Goal: Task Accomplishment & Management: Manage account settings

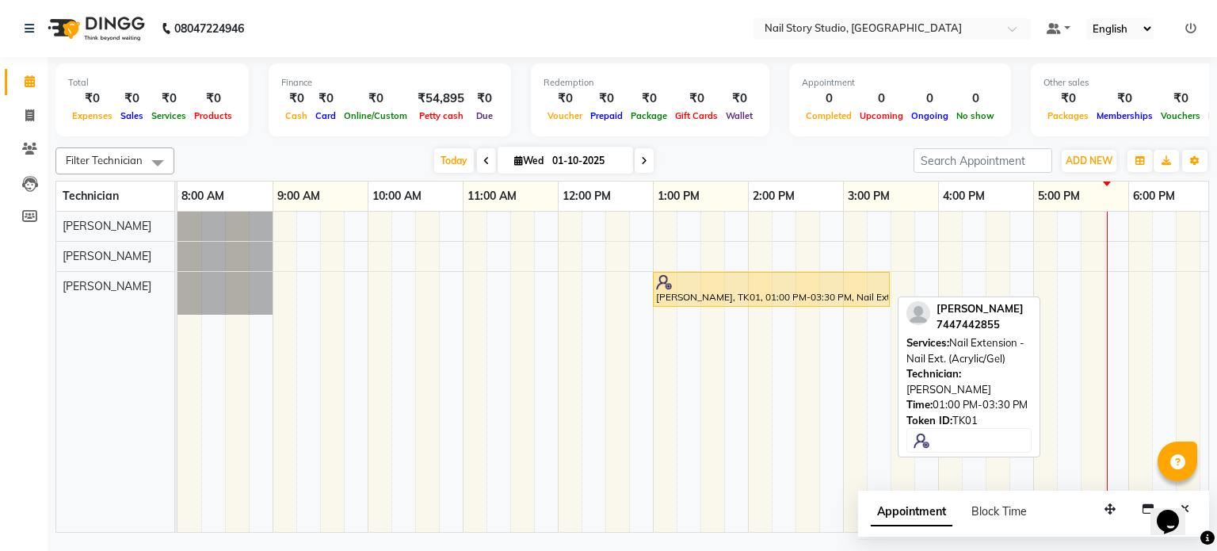
click at [857, 293] on div "[PERSON_NAME], TK01, 01:00 PM-03:30 PM, Nail Extension - Nail Ext. (Acrylic/Gel)" at bounding box center [771, 289] width 234 height 30
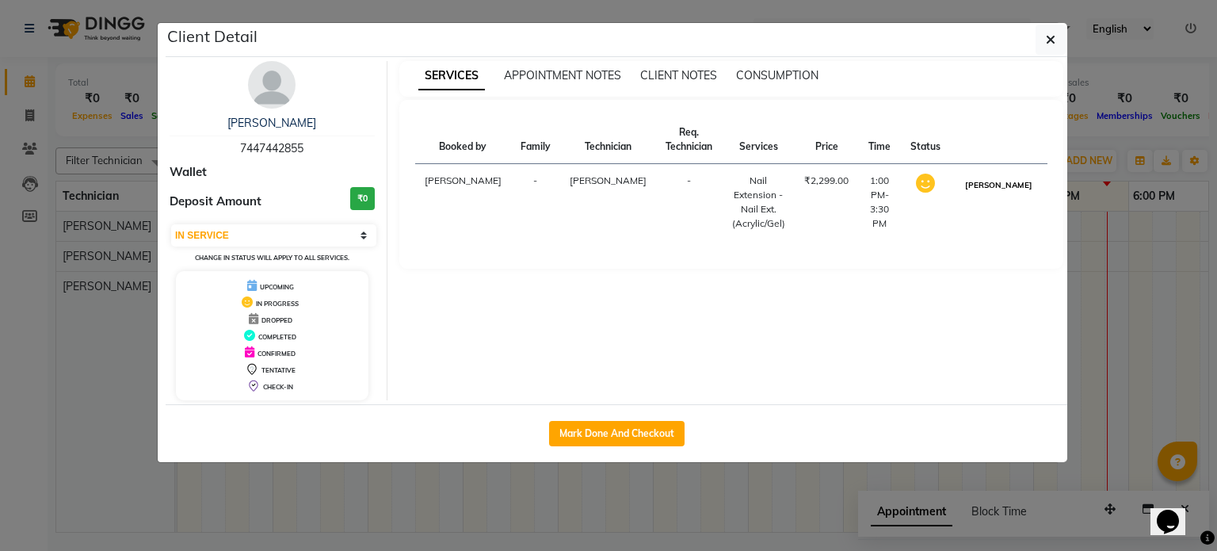
click at [1002, 193] on button "[PERSON_NAME]" at bounding box center [998, 185] width 75 height 20
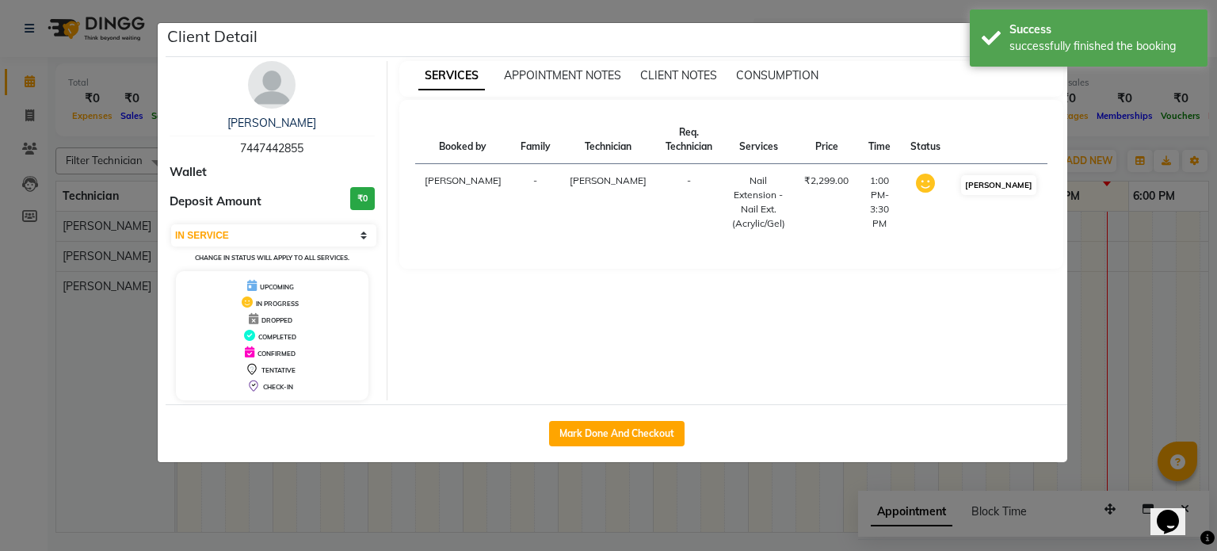
select select "3"
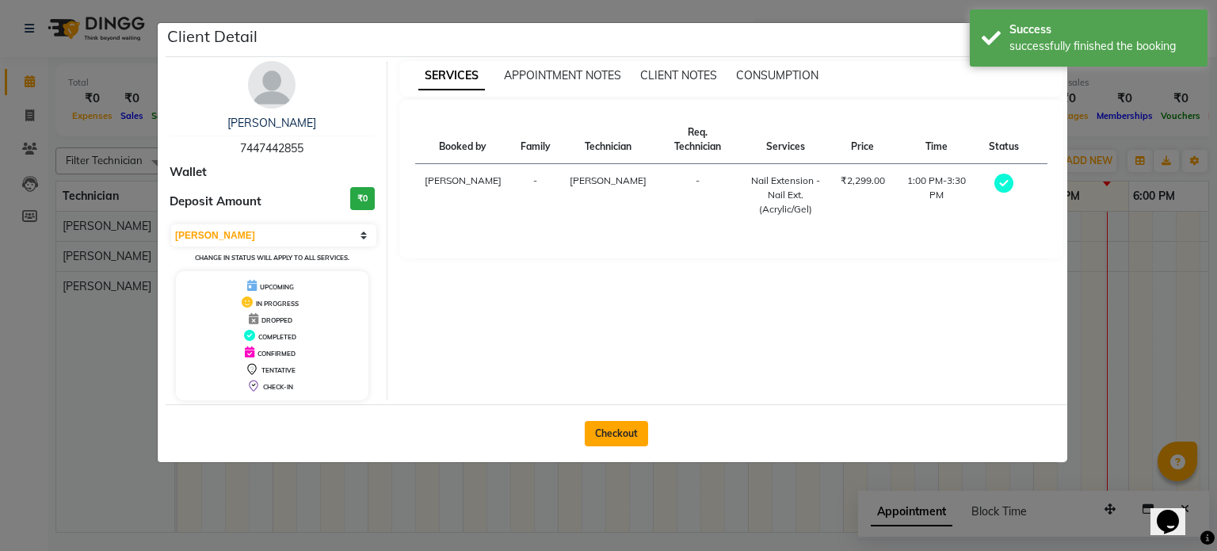
click at [624, 441] on button "Checkout" at bounding box center [616, 433] width 63 height 25
select select "service"
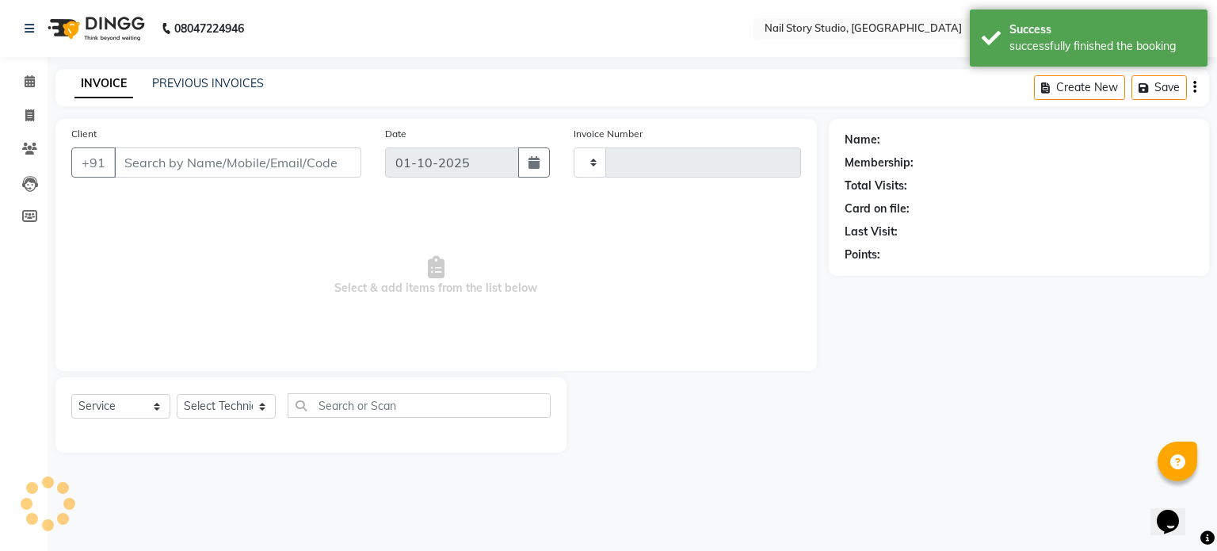
type input "0091"
select select "8686"
type input "74******55"
select select "88038"
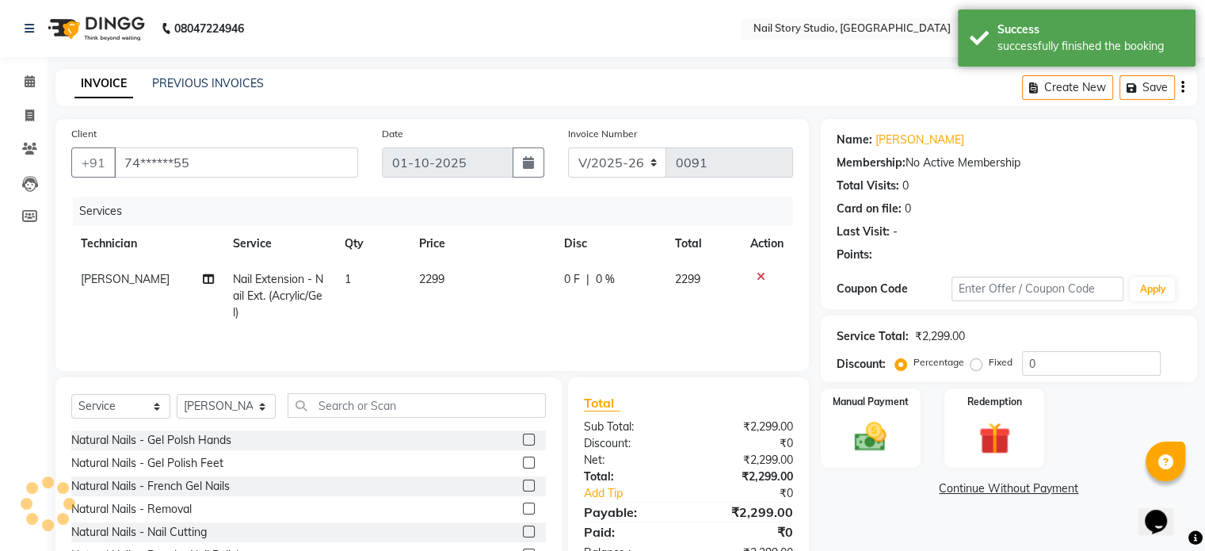
click at [624, 445] on div "Discount:" at bounding box center [630, 443] width 116 height 17
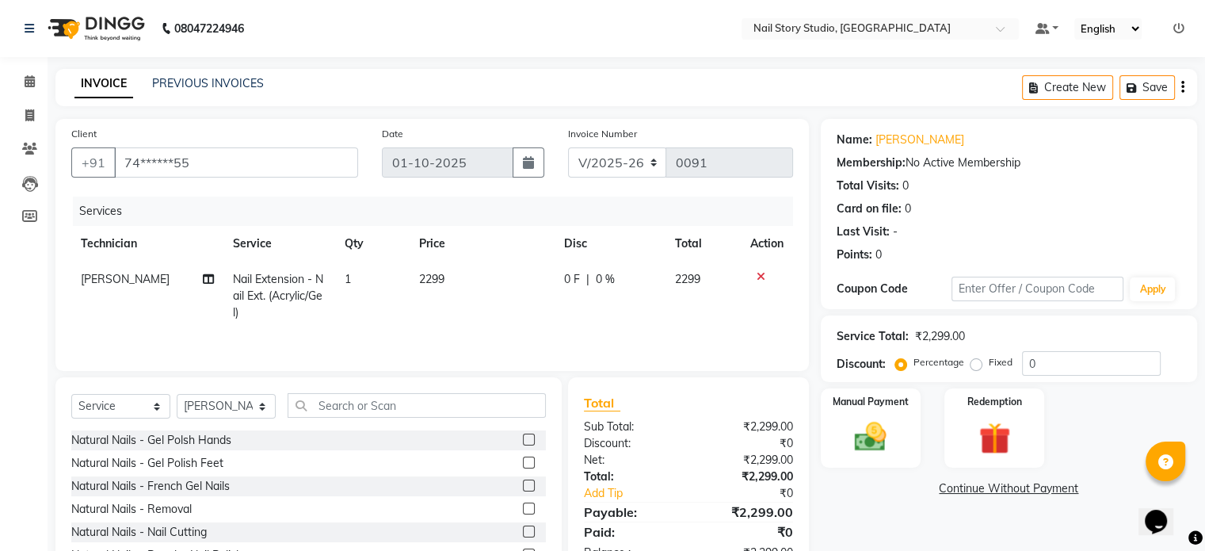
click at [523, 443] on label at bounding box center [529, 439] width 12 height 12
click at [523, 443] on input "checkbox" at bounding box center [528, 440] width 10 height 10
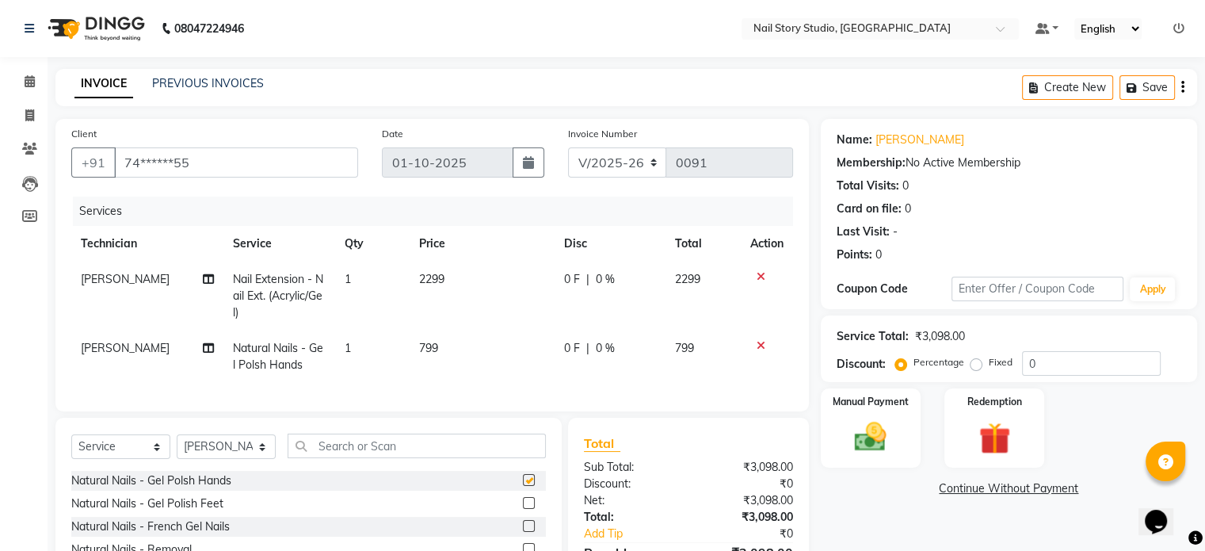
checkbox input "false"
click at [760, 344] on icon at bounding box center [761, 345] width 9 height 11
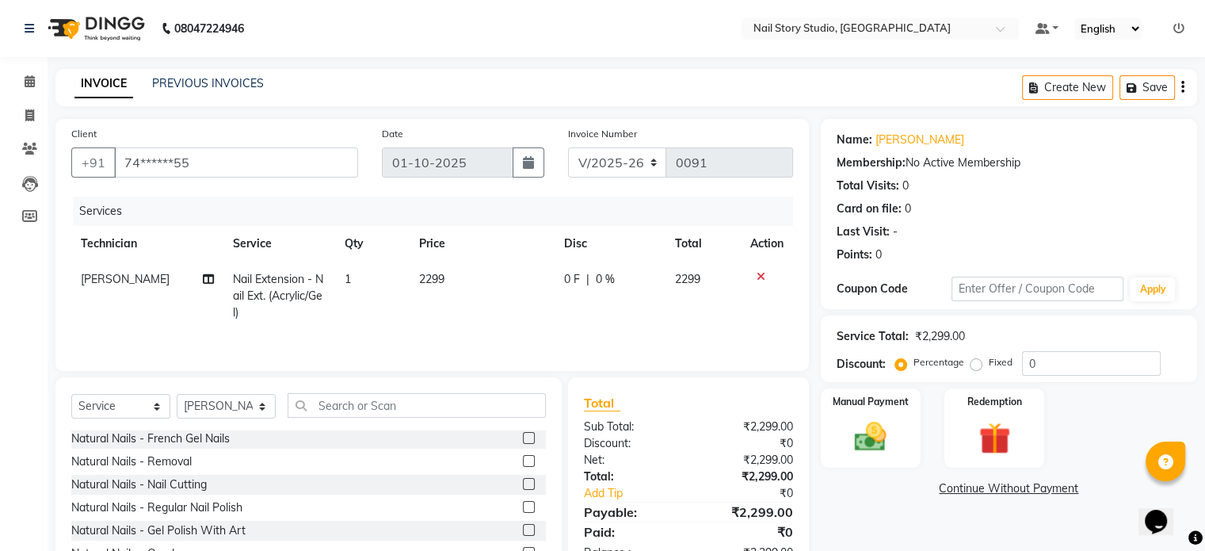
scroll to position [48, 0]
click at [523, 435] on label at bounding box center [529, 438] width 12 height 12
click at [523, 435] on input "checkbox" at bounding box center [528, 438] width 10 height 10
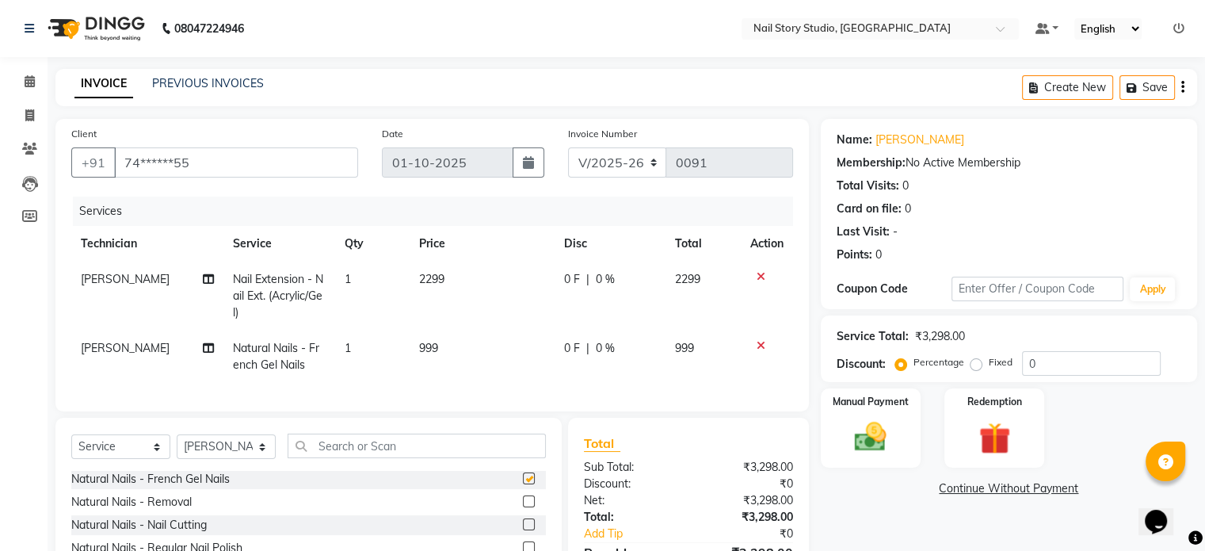
checkbox input "false"
click at [427, 348] on span "999" at bounding box center [428, 348] width 19 height 14
select select "88038"
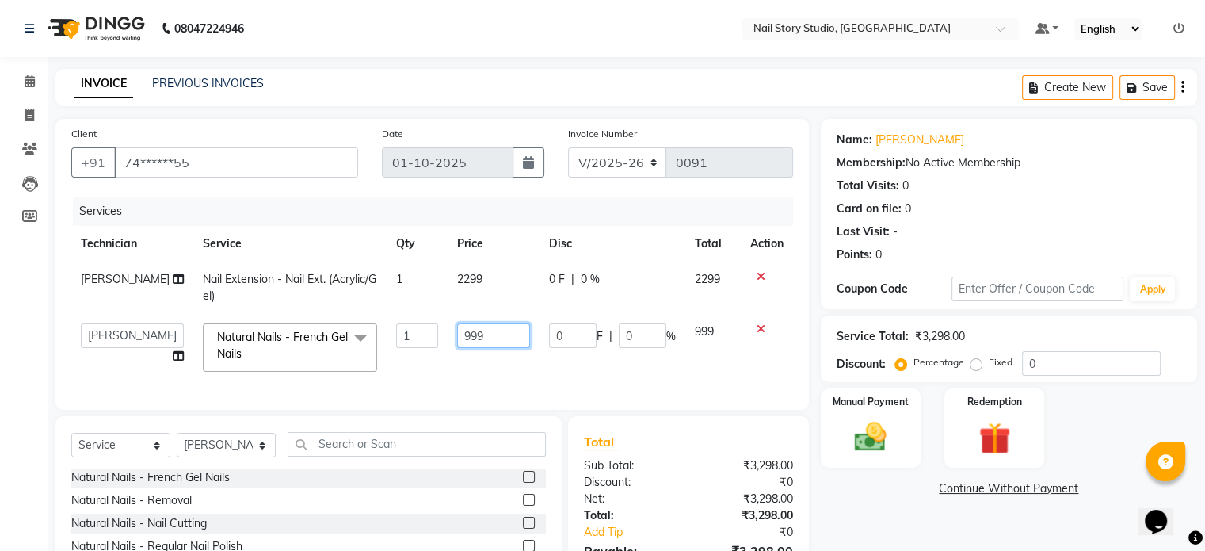
click at [483, 334] on input "999" at bounding box center [493, 335] width 73 height 25
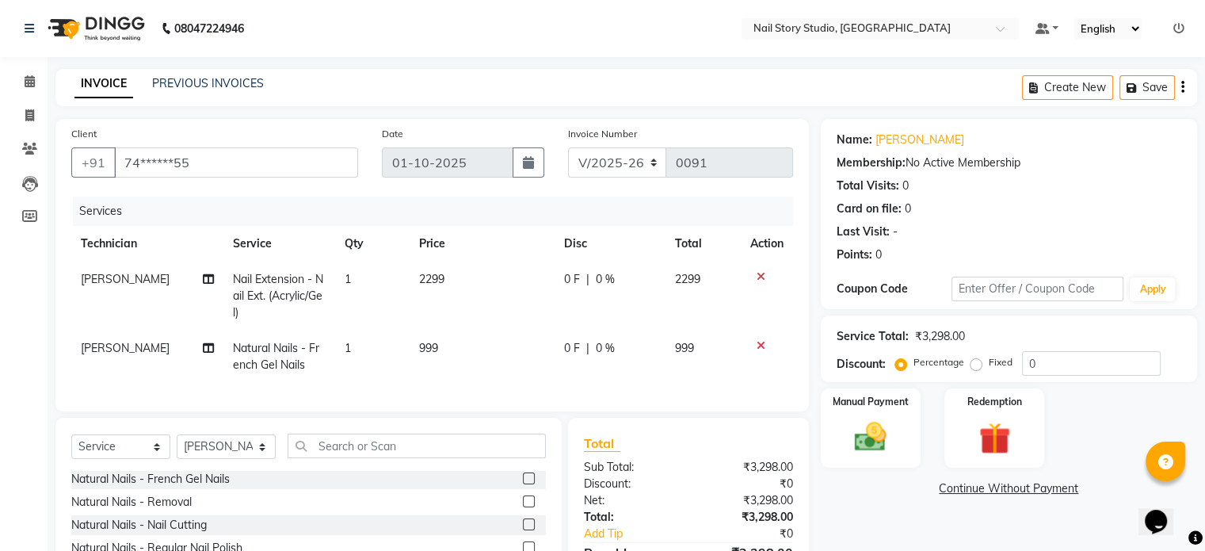
click at [483, 283] on td "2299" at bounding box center [482, 295] width 145 height 69
select select "88038"
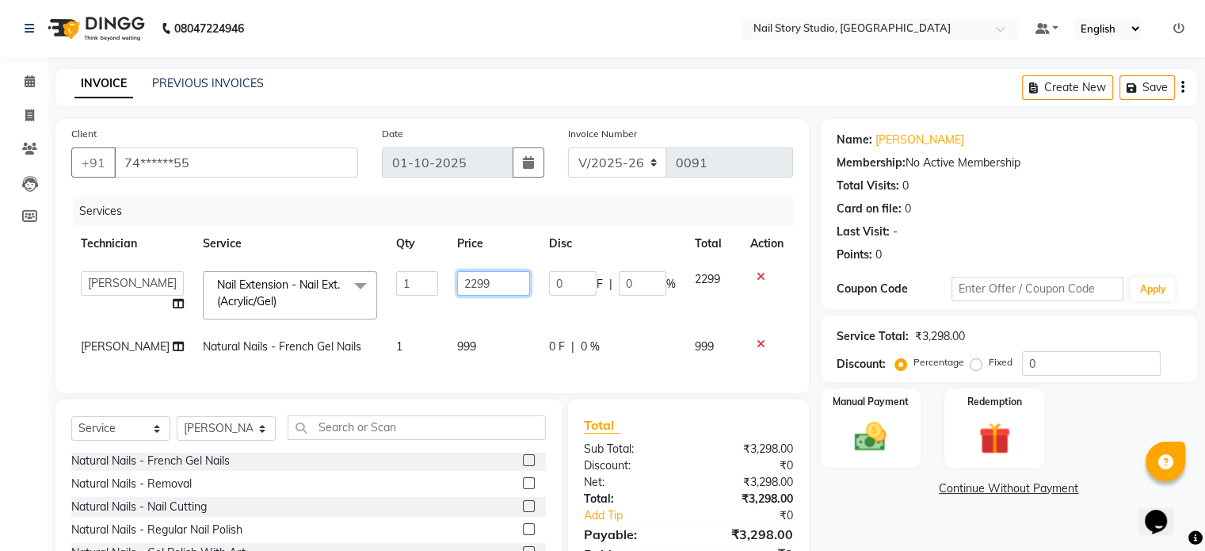
click at [483, 283] on input "2299" at bounding box center [493, 283] width 73 height 25
type input "2"
type input "1"
type input "2000"
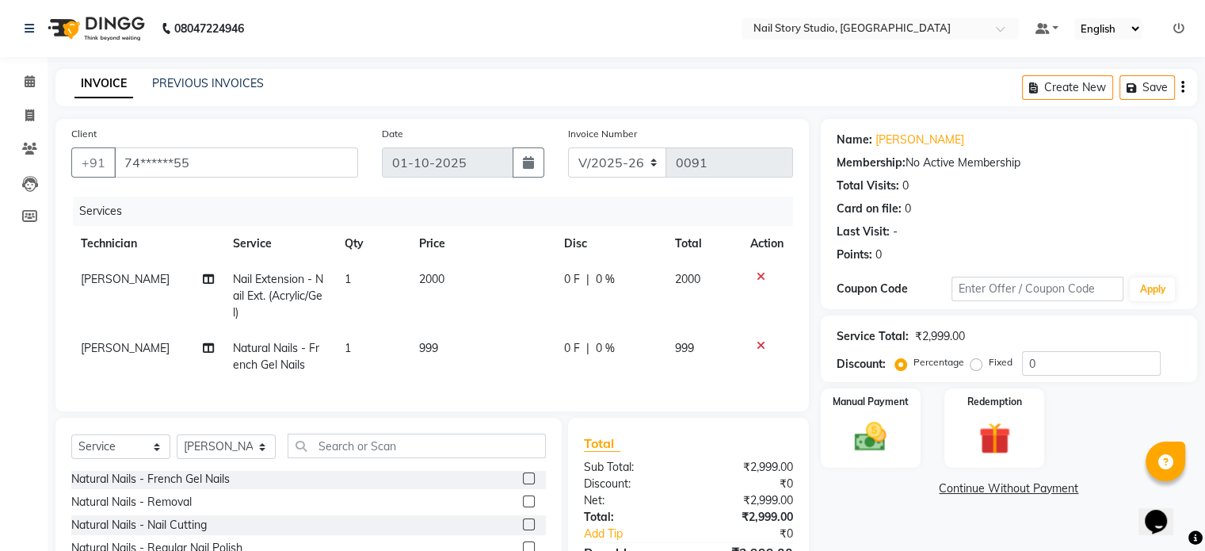
click at [489, 300] on td "2000" at bounding box center [482, 295] width 145 height 69
select select "88038"
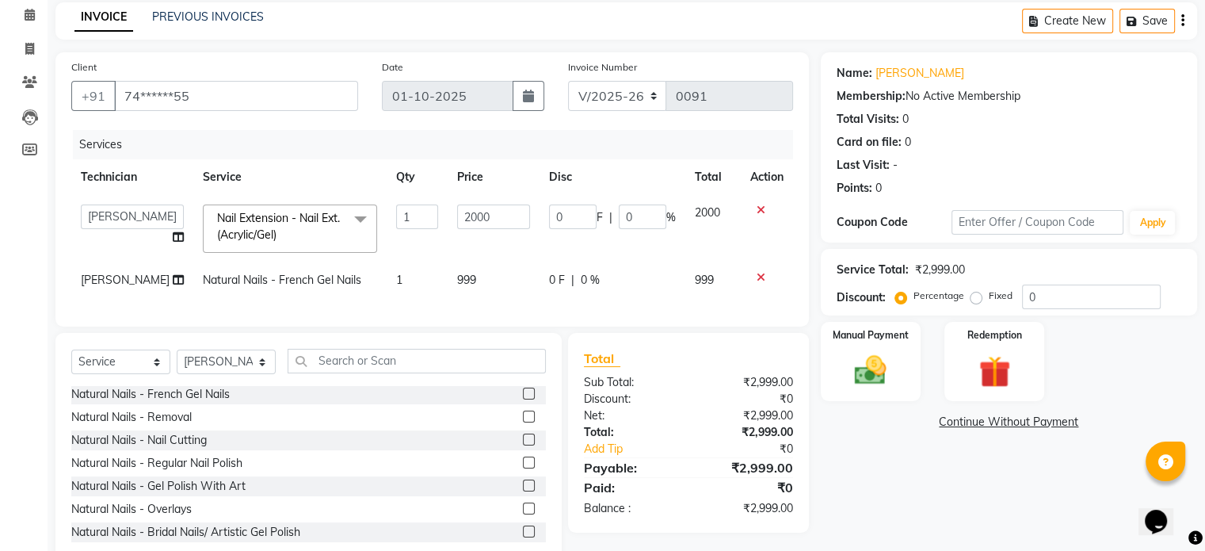
scroll to position [70, 0]
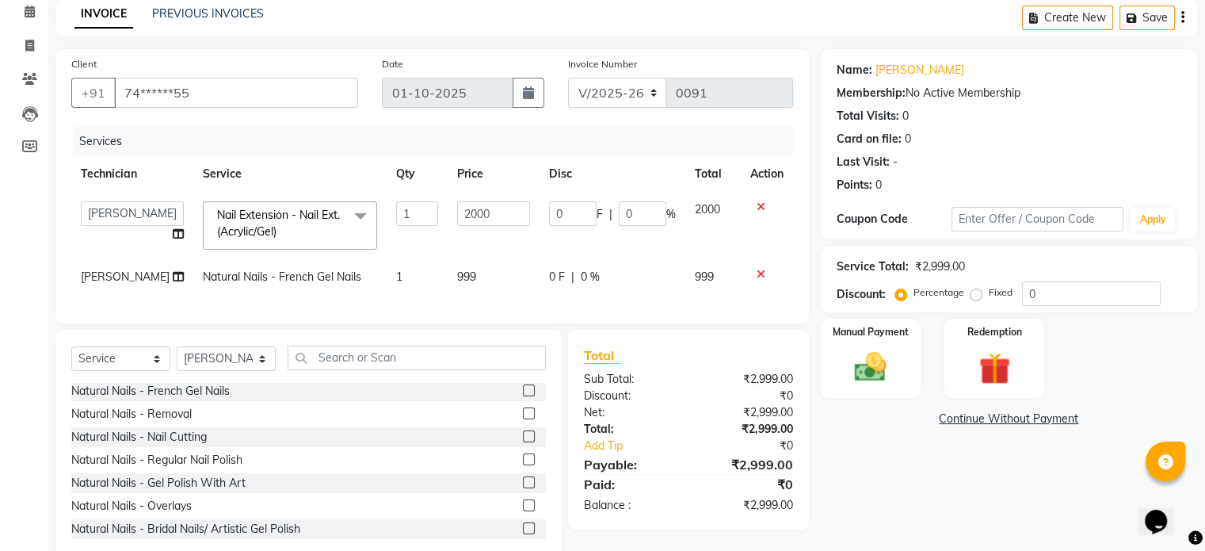
click at [466, 275] on td "999" at bounding box center [494, 277] width 92 height 36
select select "88038"
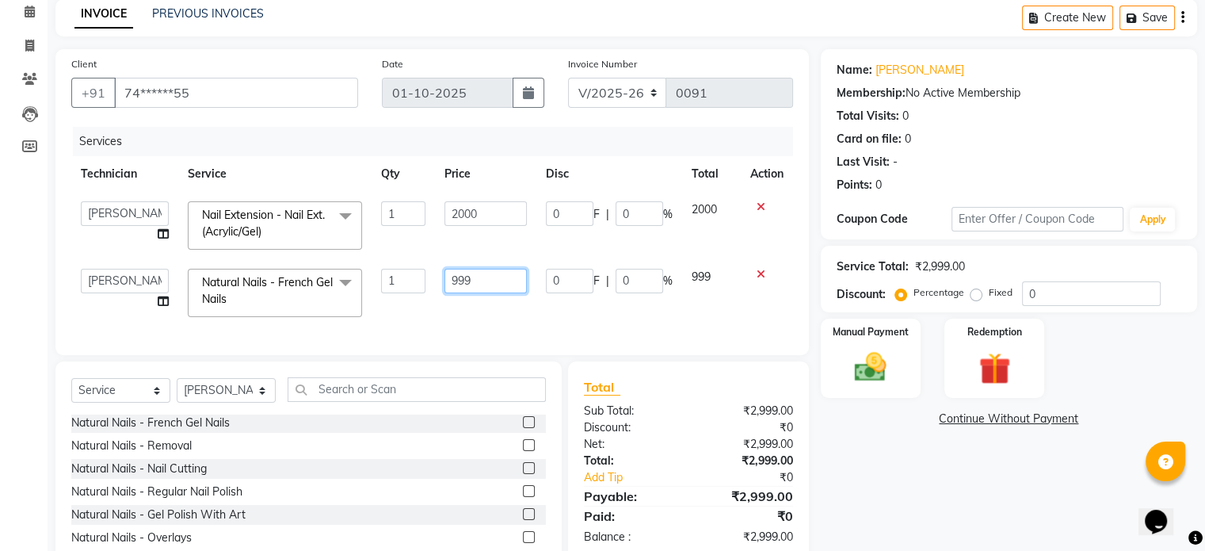
click at [466, 275] on input "999" at bounding box center [486, 281] width 82 height 25
click at [481, 278] on input "99" at bounding box center [486, 281] width 82 height 25
type input "9"
click at [517, 284] on input "800" at bounding box center [486, 281] width 82 height 25
type input "890"
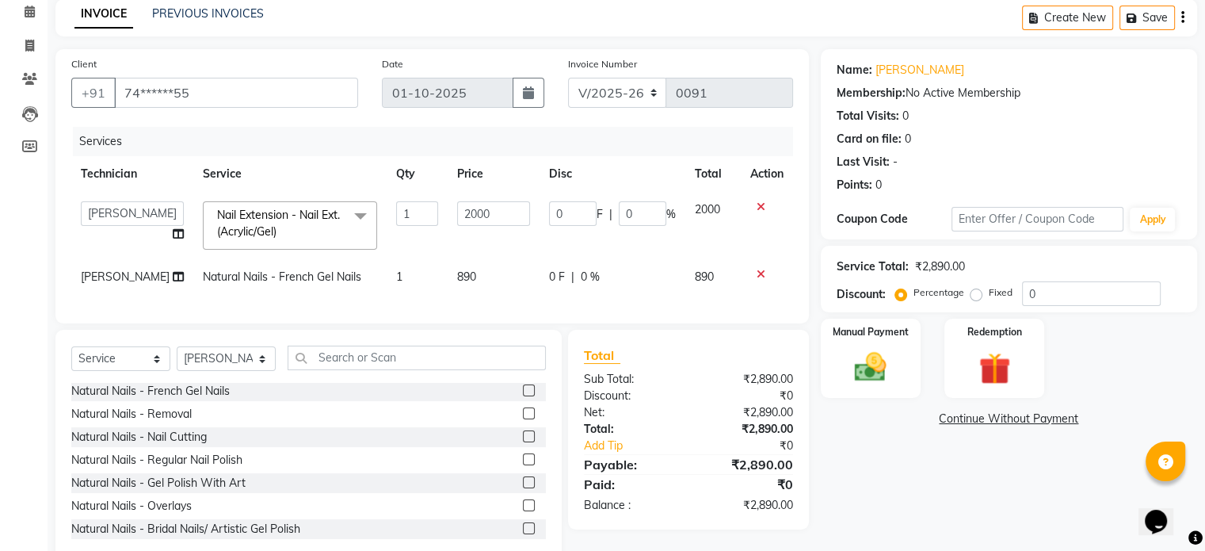
click at [528, 299] on div "Services Technician Service Qty Price Disc Total Action [PERSON_NAME] [PERSON_N…" at bounding box center [432, 217] width 722 height 181
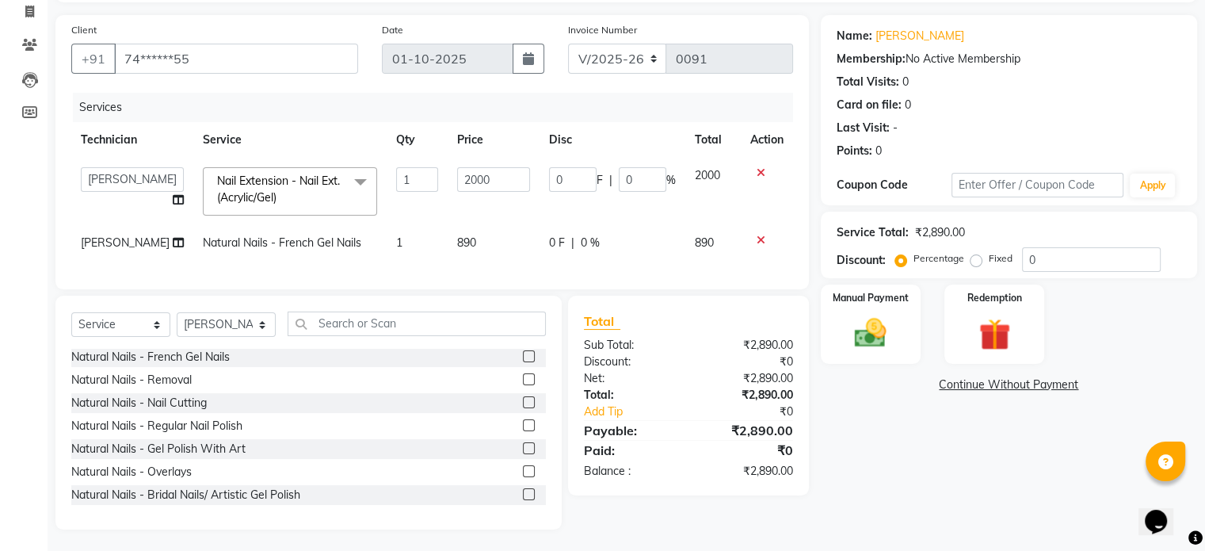
scroll to position [118, 0]
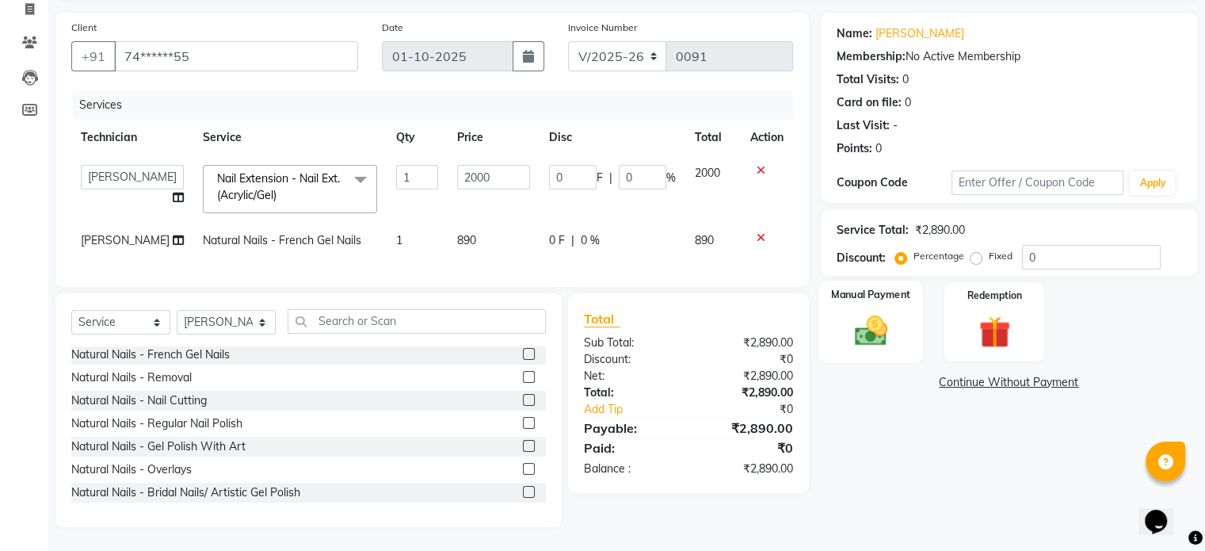
click at [850, 312] on img at bounding box center [870, 331] width 53 height 38
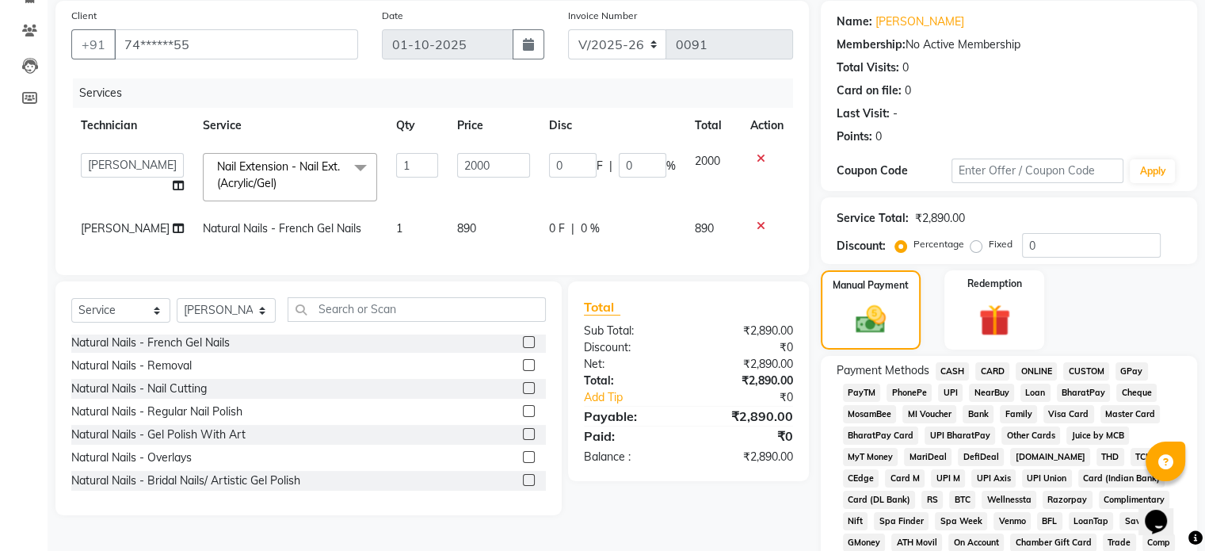
click at [950, 368] on span "CASH" at bounding box center [953, 371] width 34 height 18
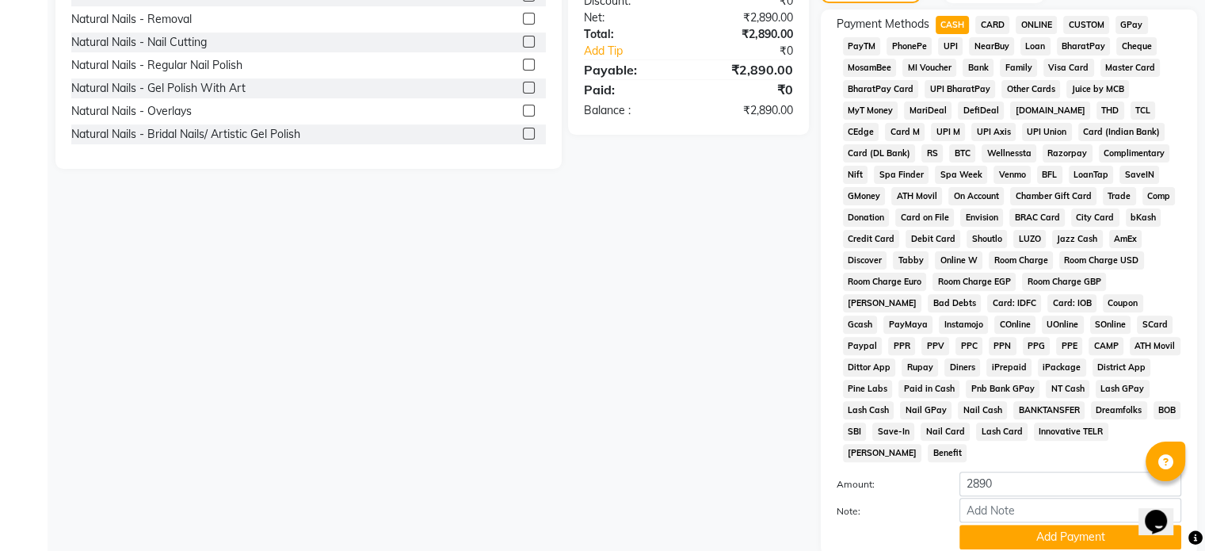
scroll to position [517, 0]
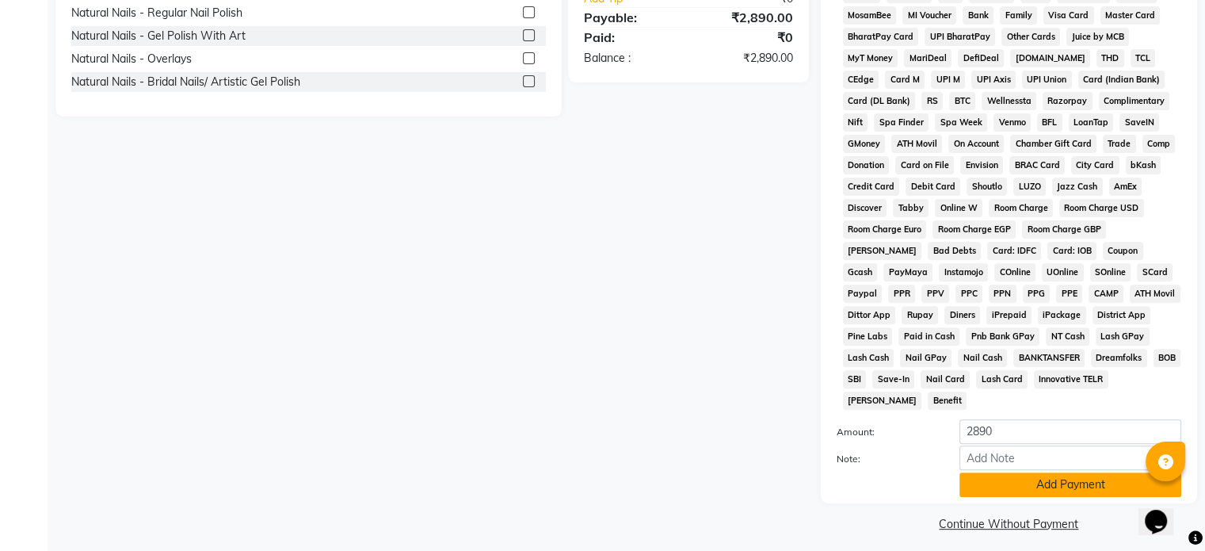
click at [1009, 481] on button "Add Payment" at bounding box center [1071, 484] width 222 height 25
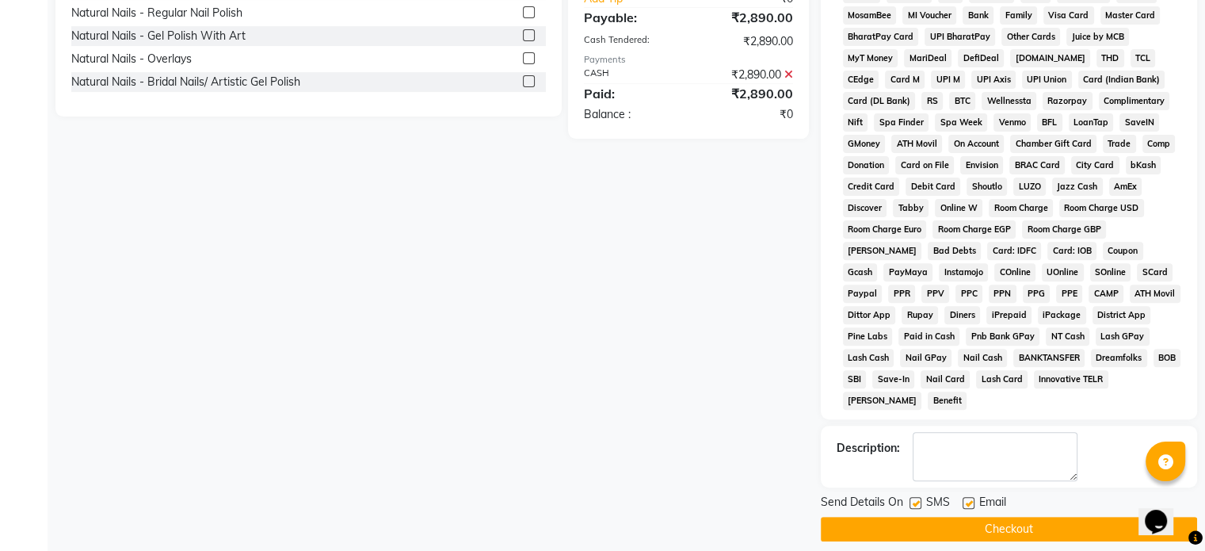
scroll to position [501, 0]
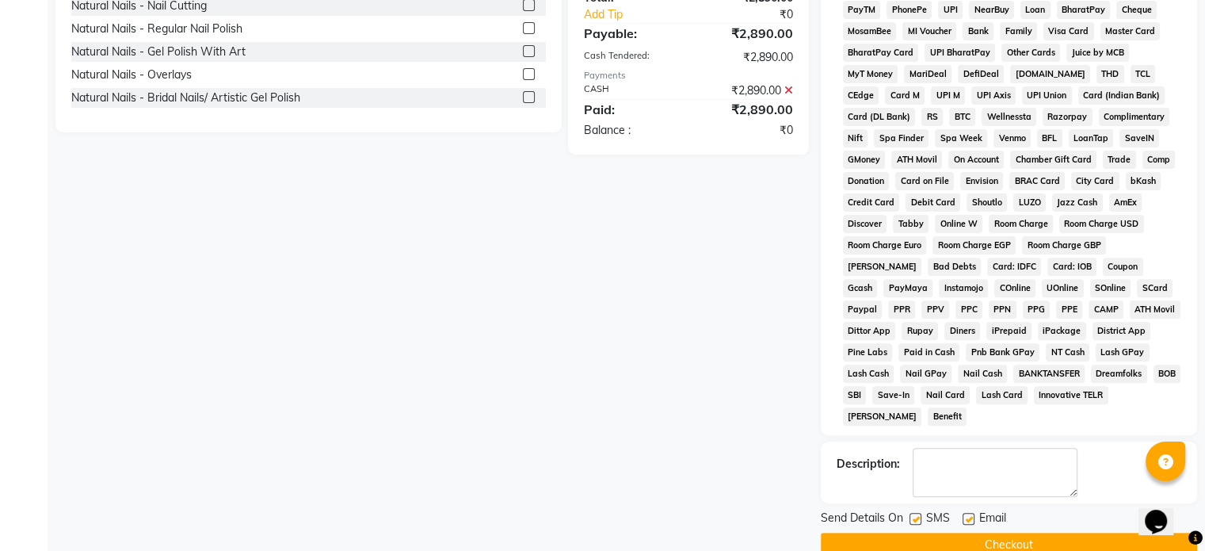
click at [1005, 532] on button "Checkout" at bounding box center [1009, 544] width 376 height 25
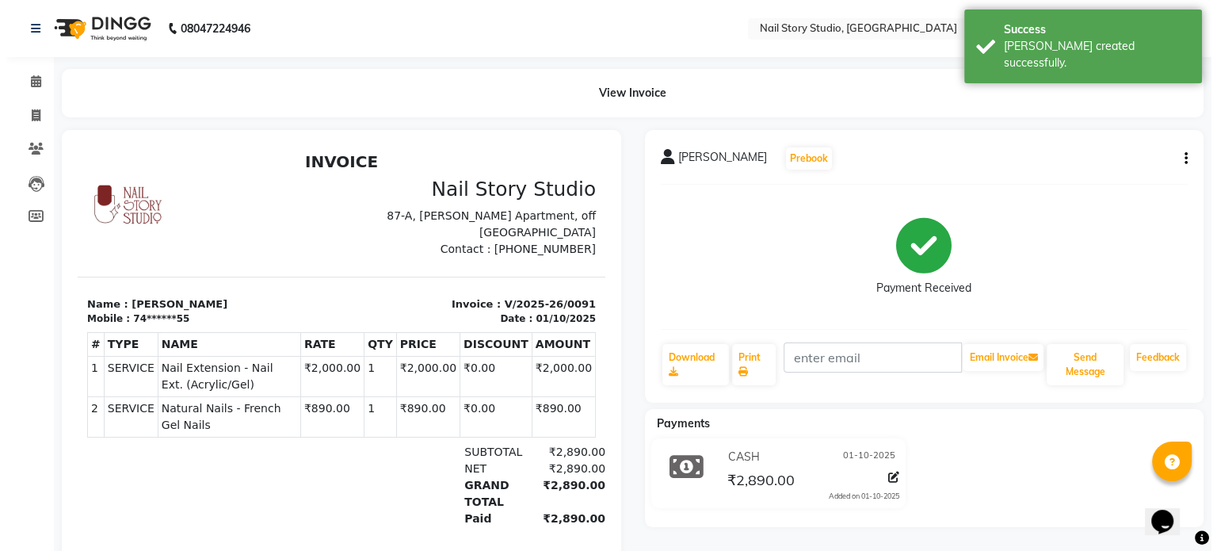
scroll to position [13, 0]
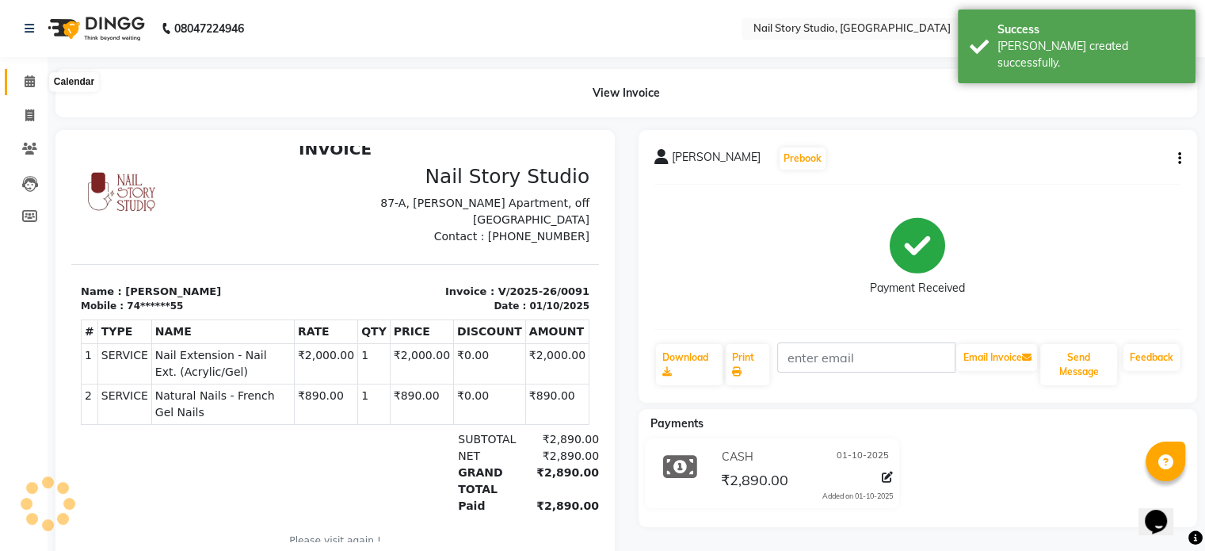
click at [39, 89] on span at bounding box center [30, 82] width 28 height 18
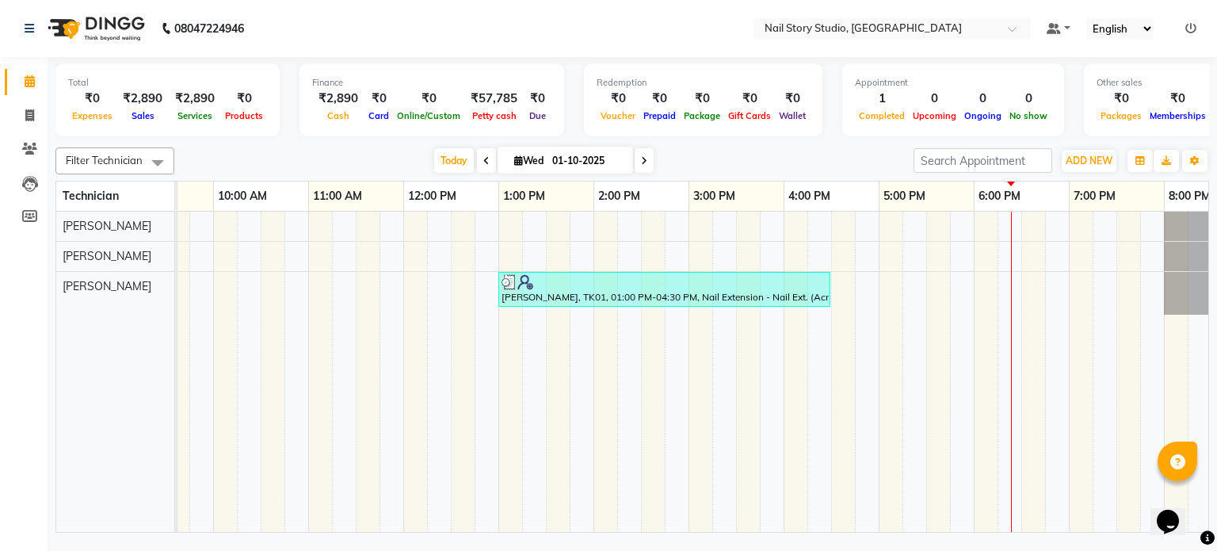
scroll to position [0, 204]
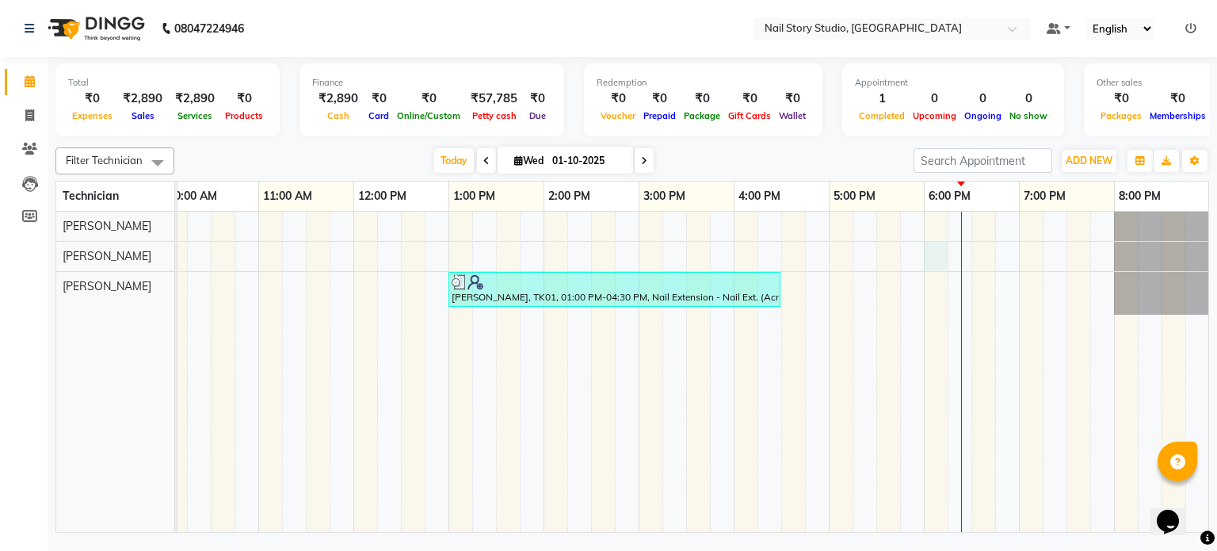
click at [935, 250] on div "[PERSON_NAME], TK01, 01:00 PM-04:30 PM, Nail Extension - Nail Ext. (Acrylic/Gel…" at bounding box center [591, 372] width 1236 height 321
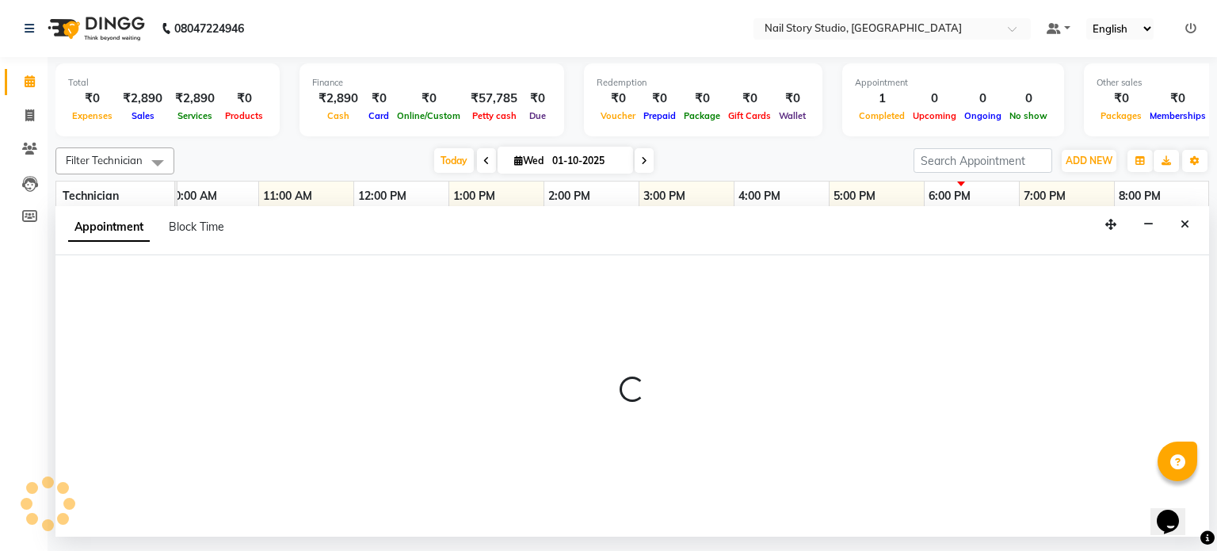
select select "88037"
select select "1080"
select select "tentative"
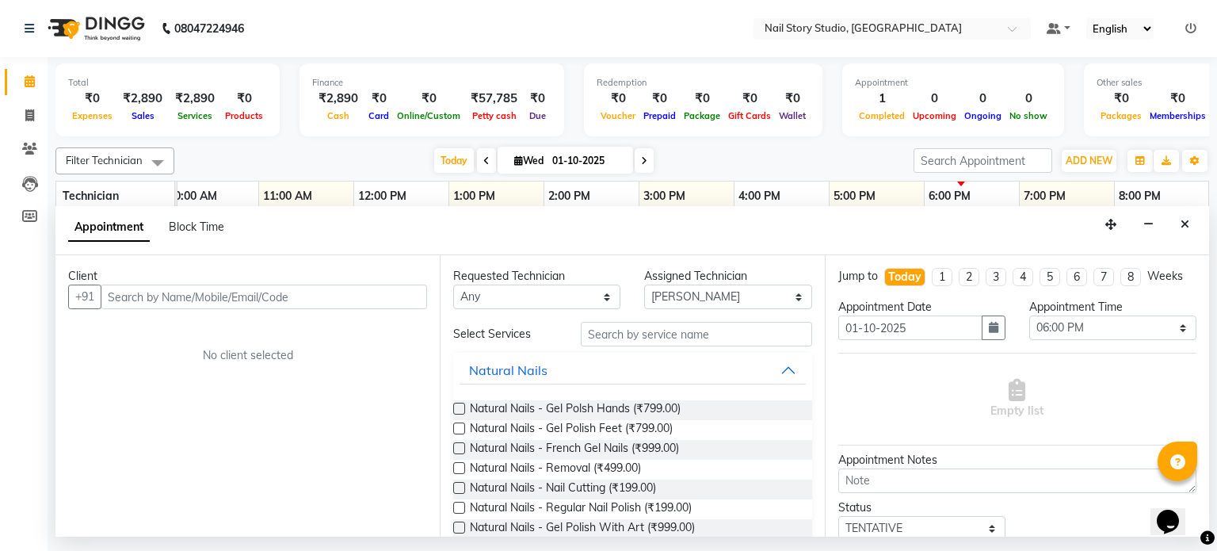
click at [340, 298] on input "text" at bounding box center [264, 296] width 326 height 25
type input "9422801074"
click at [411, 295] on span "Add Client" at bounding box center [394, 296] width 53 height 14
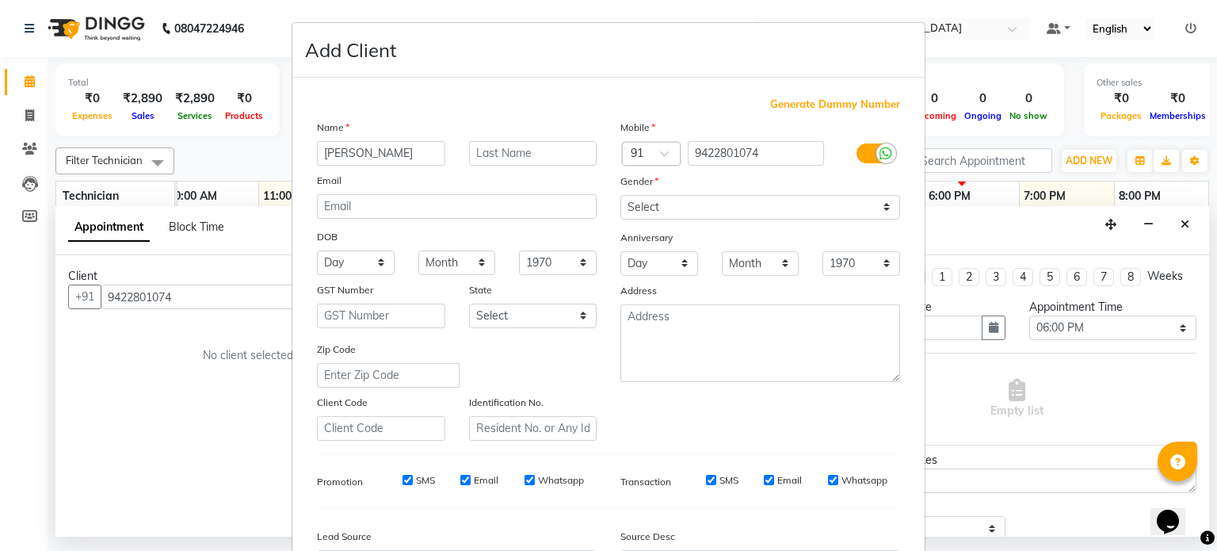
type input "[PERSON_NAME]"
click at [498, 153] on input "text" at bounding box center [533, 153] width 128 height 25
click at [478, 157] on input "[PERSON_NAME]" at bounding box center [533, 153] width 128 height 25
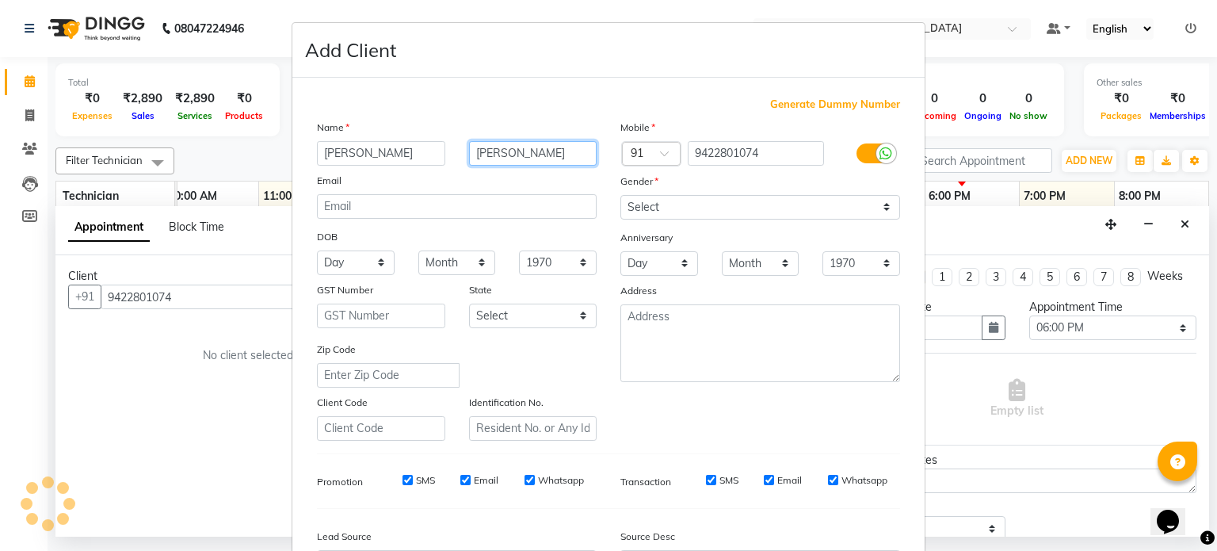
type input "[PERSON_NAME]"
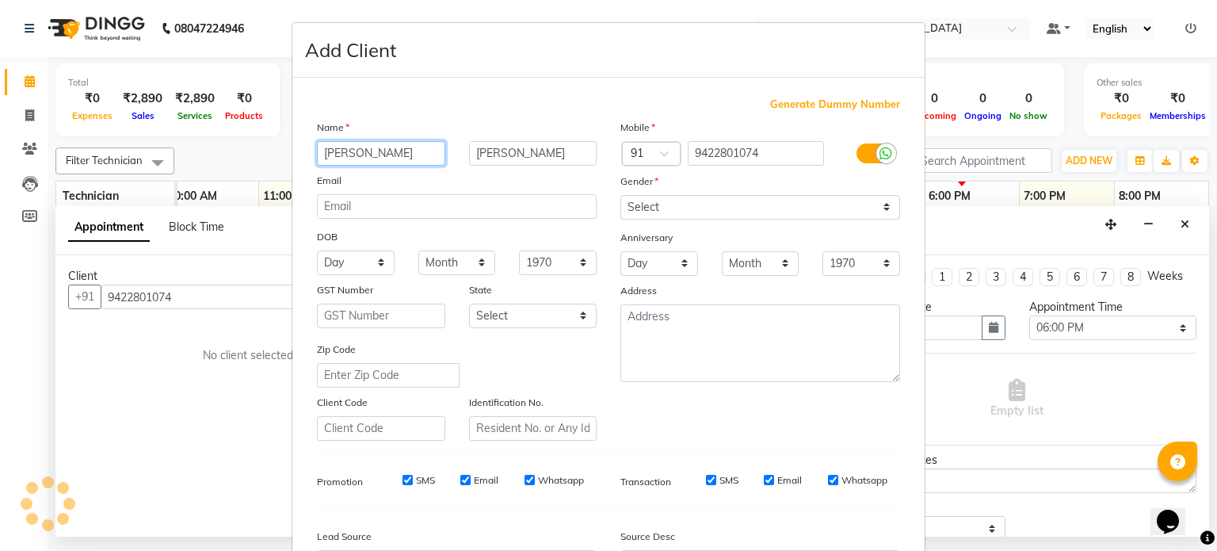
click at [321, 156] on input "[PERSON_NAME]" at bounding box center [381, 153] width 128 height 25
type input "Roshni"
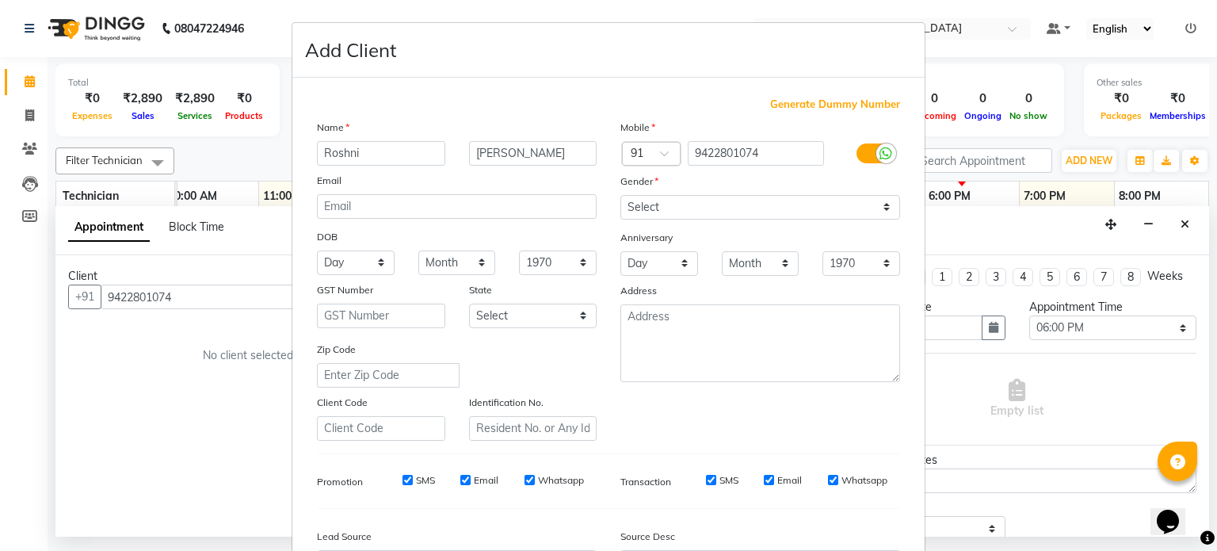
click at [446, 99] on div "Generate Dummy Number" at bounding box center [608, 105] width 583 height 16
click at [687, 208] on select "Select [DEMOGRAPHIC_DATA] [DEMOGRAPHIC_DATA] Other Prefer Not To Say" at bounding box center [760, 207] width 280 height 25
select select "[DEMOGRAPHIC_DATA]"
click at [620, 196] on select "Select [DEMOGRAPHIC_DATA] [DEMOGRAPHIC_DATA] Other Prefer Not To Say" at bounding box center [760, 207] width 280 height 25
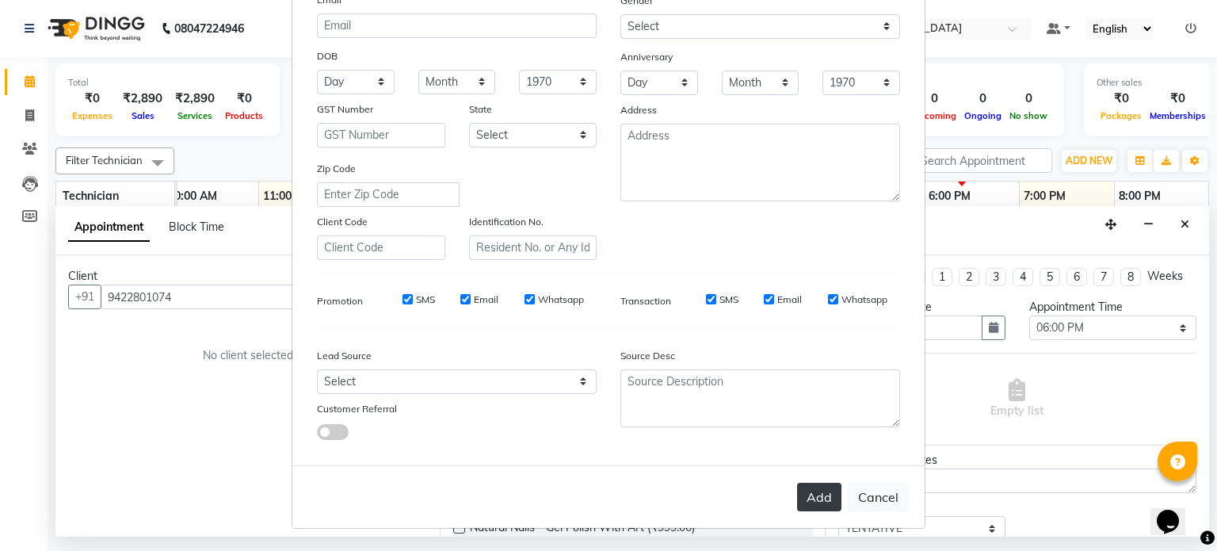
click at [820, 494] on button "Add" at bounding box center [819, 497] width 44 height 29
type input "94******74"
select select
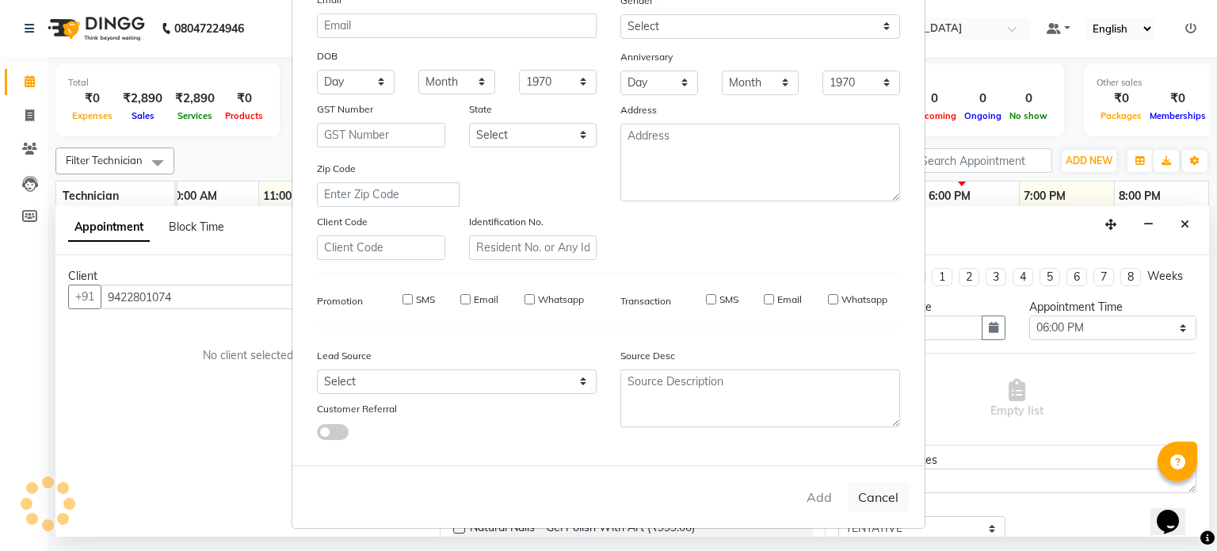
select select
checkbox input "false"
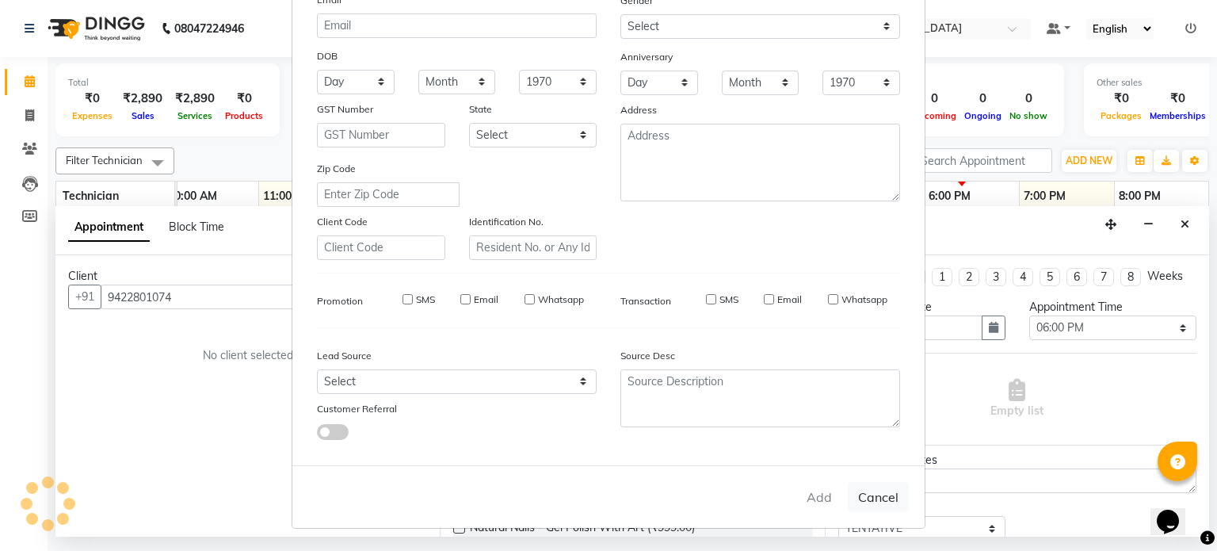
checkbox input "false"
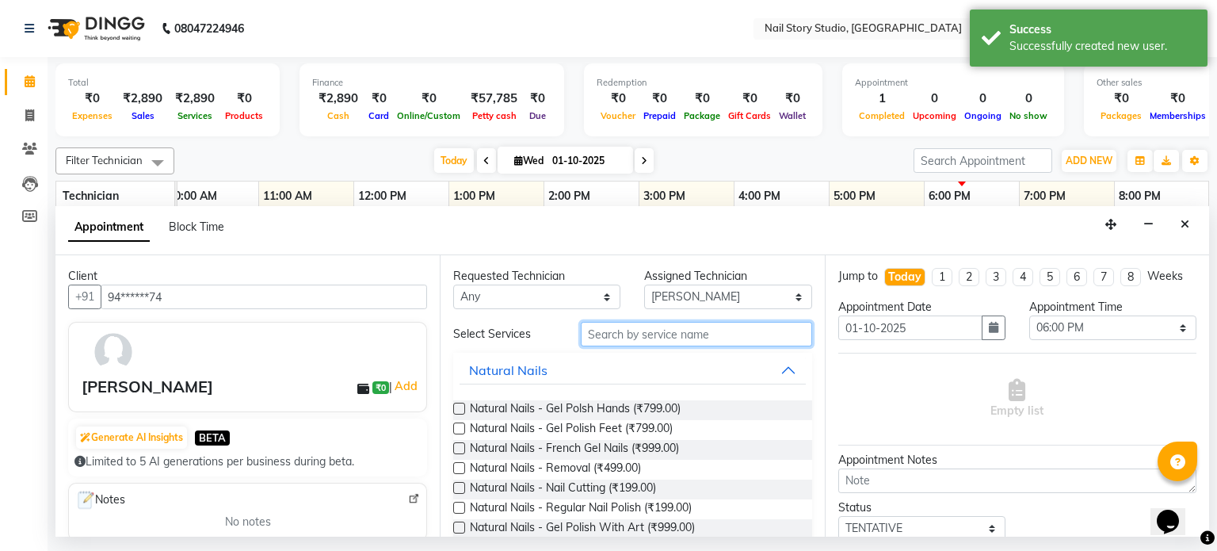
click at [643, 332] on input "text" at bounding box center [696, 334] width 231 height 25
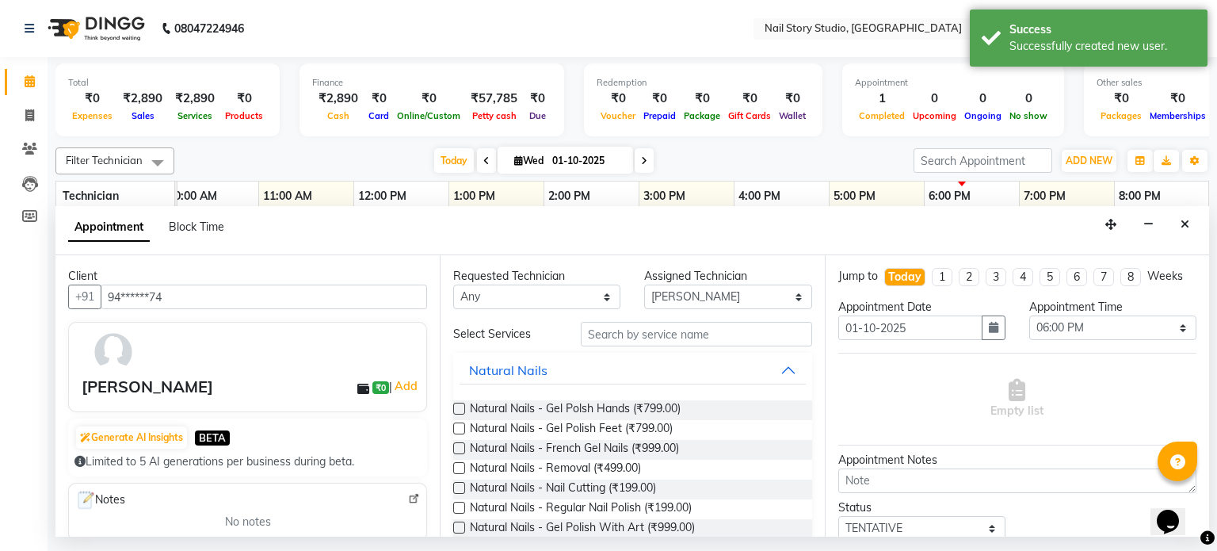
click at [463, 408] on label at bounding box center [459, 409] width 12 height 12
click at [463, 408] on input "checkbox" at bounding box center [458, 410] width 10 height 10
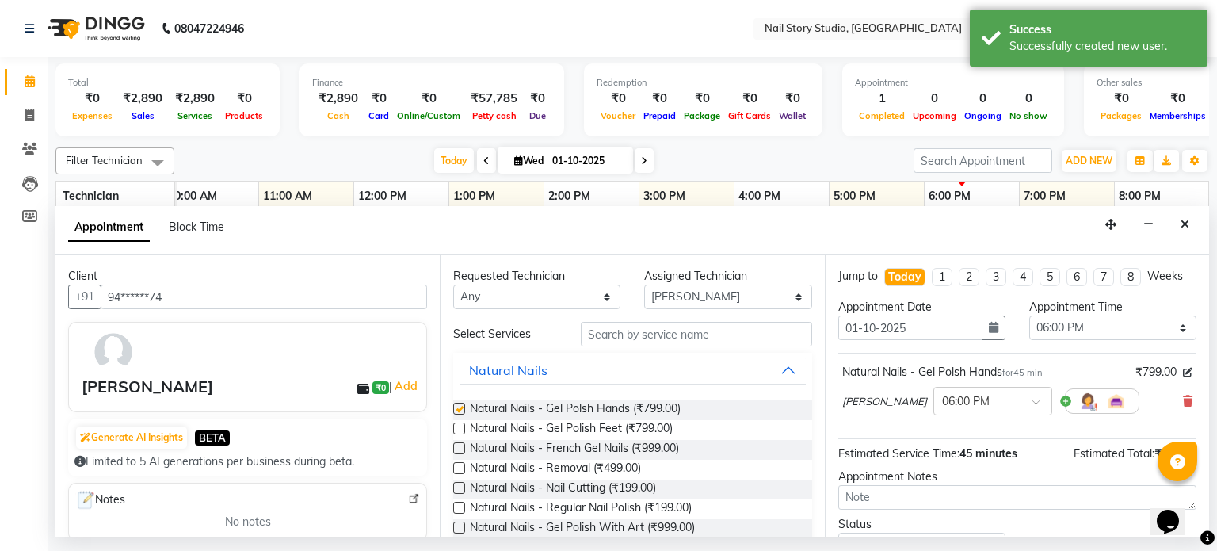
checkbox input "false"
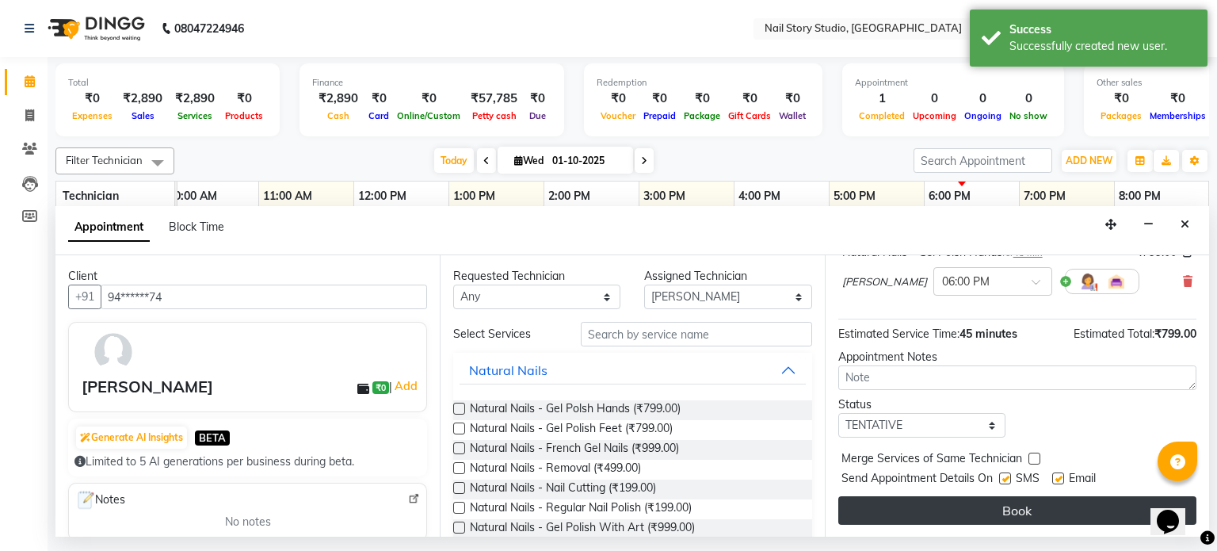
click at [953, 504] on button "Book" at bounding box center [1017, 510] width 358 height 29
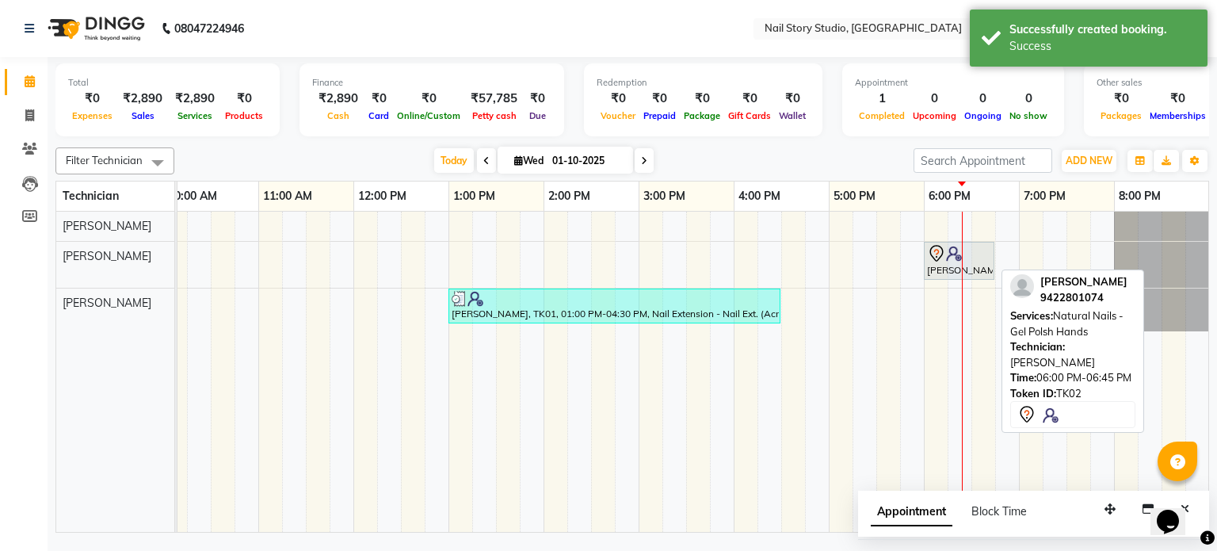
click at [972, 267] on div "[PERSON_NAME], TK02, 06:00 PM-06:45 PM, Natural Nails - Gel Polsh Hands" at bounding box center [958, 260] width 67 height 33
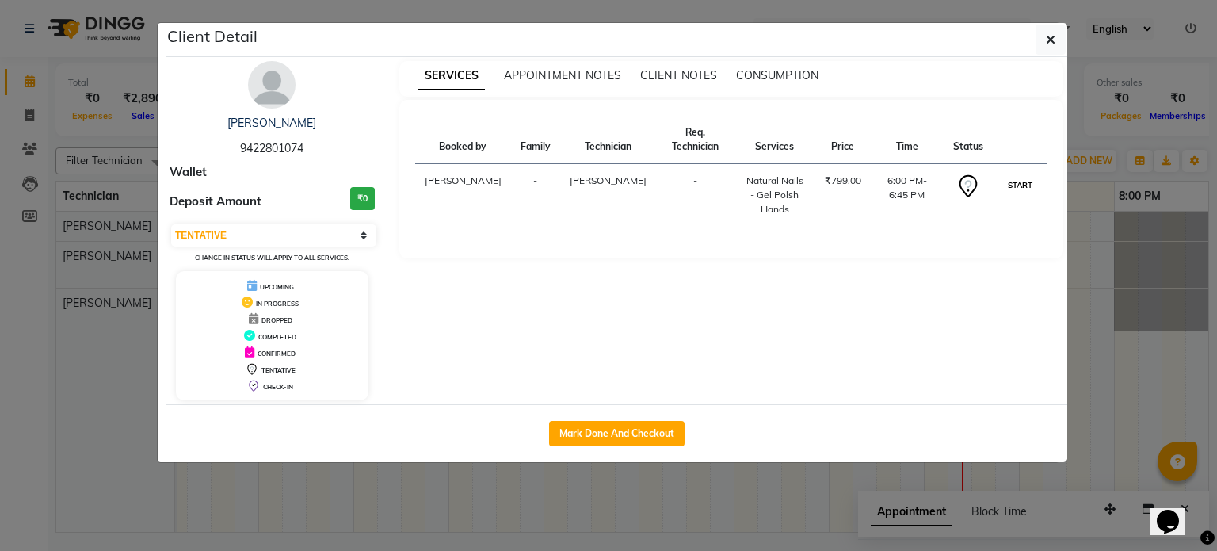
click at [1022, 186] on button "START" at bounding box center [1020, 185] width 32 height 20
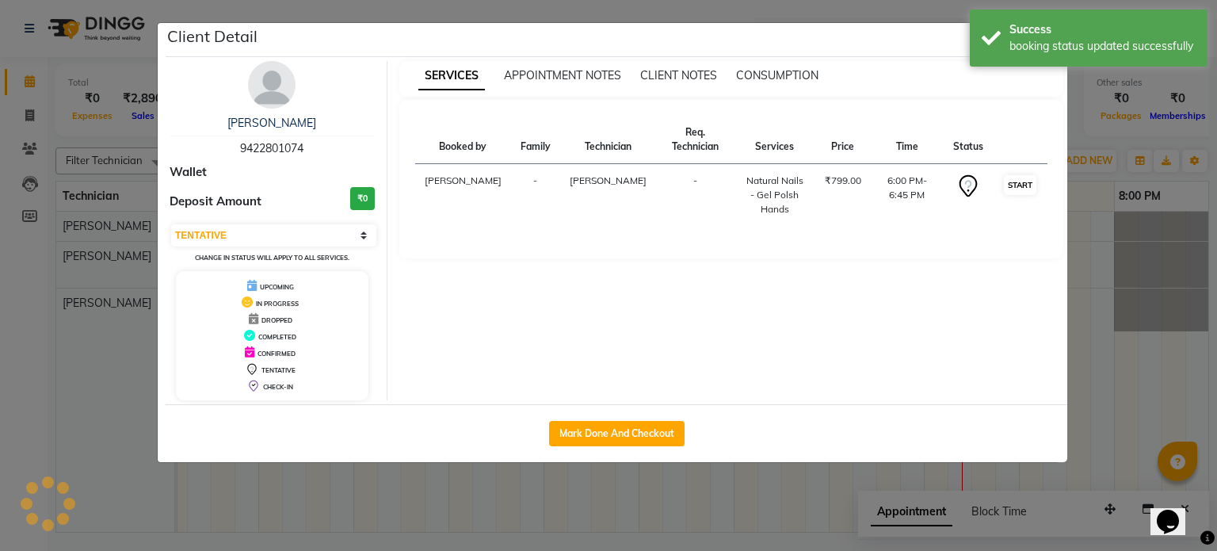
select select "1"
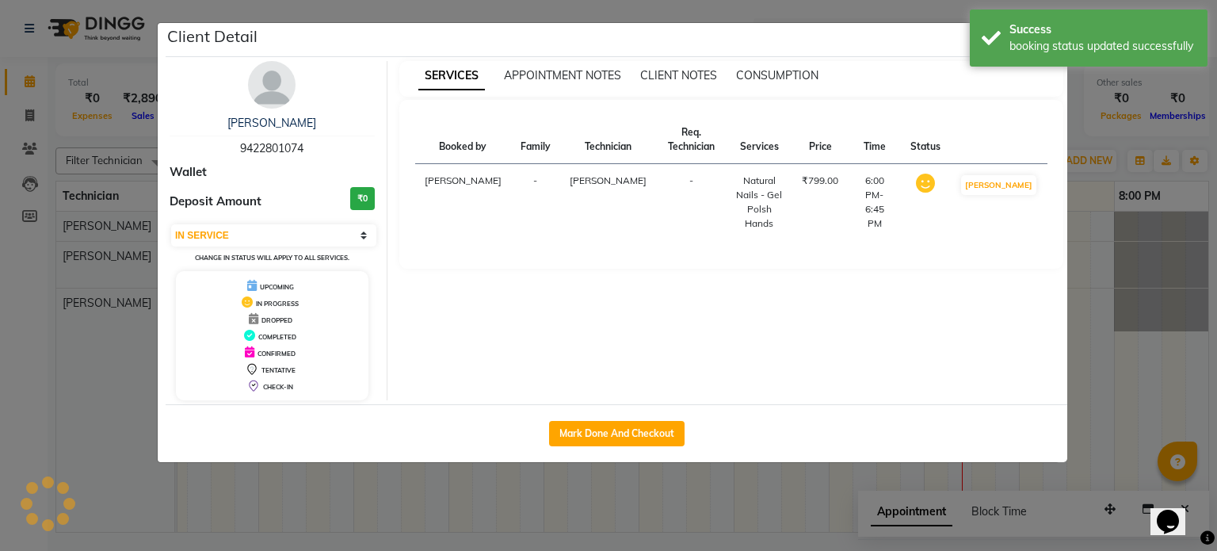
click at [1109, 326] on ngb-modal-window "Client Detail [PERSON_NAME] 9422801074 Wallet Deposit Amount ₹0 Select IN SERVI…" at bounding box center [608, 275] width 1217 height 551
